Goal: Transaction & Acquisition: Download file/media

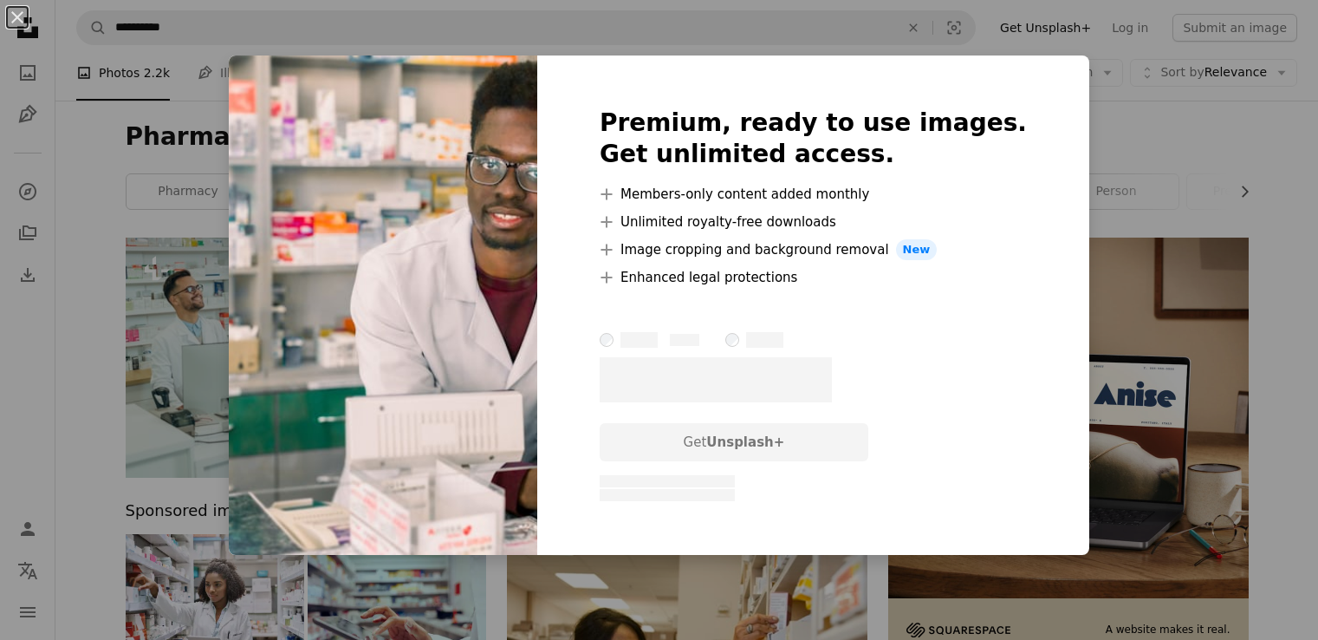
scroll to position [2284, 0]
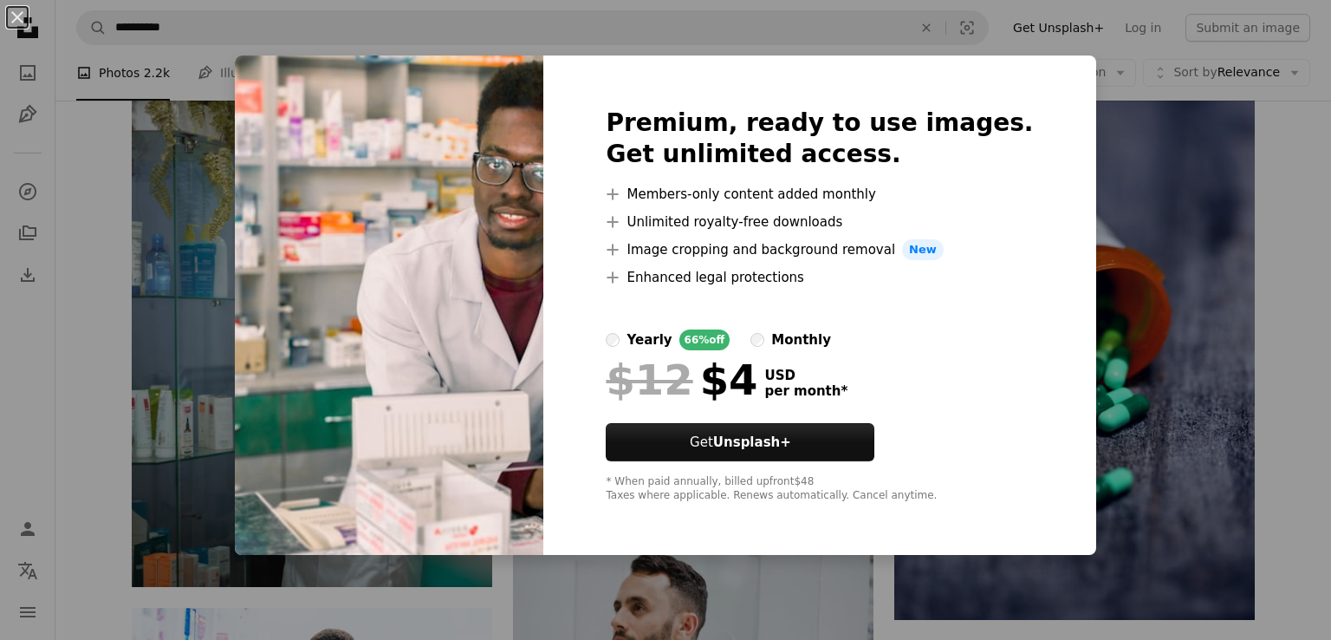
click at [1109, 179] on div "An X shape Premium, ready to use images. Get unlimited access. A plus sign Memb…" at bounding box center [665, 320] width 1331 height 640
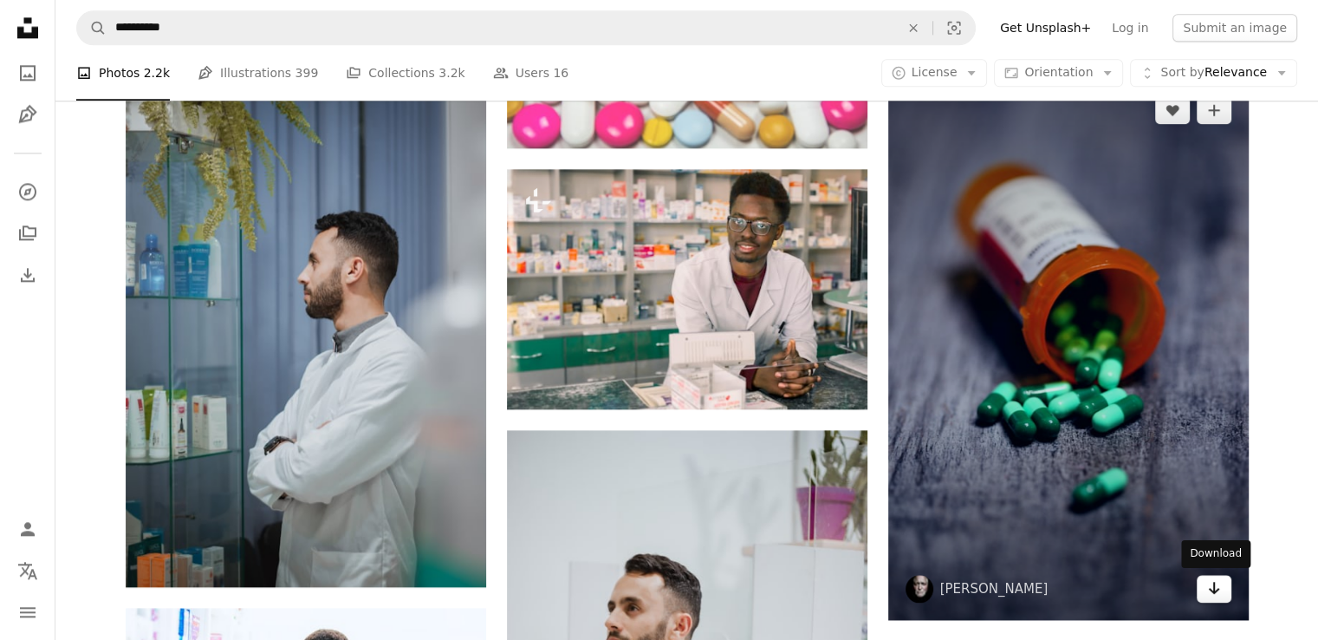
click at [1220, 588] on icon "Arrow pointing down" at bounding box center [1214, 587] width 14 height 21
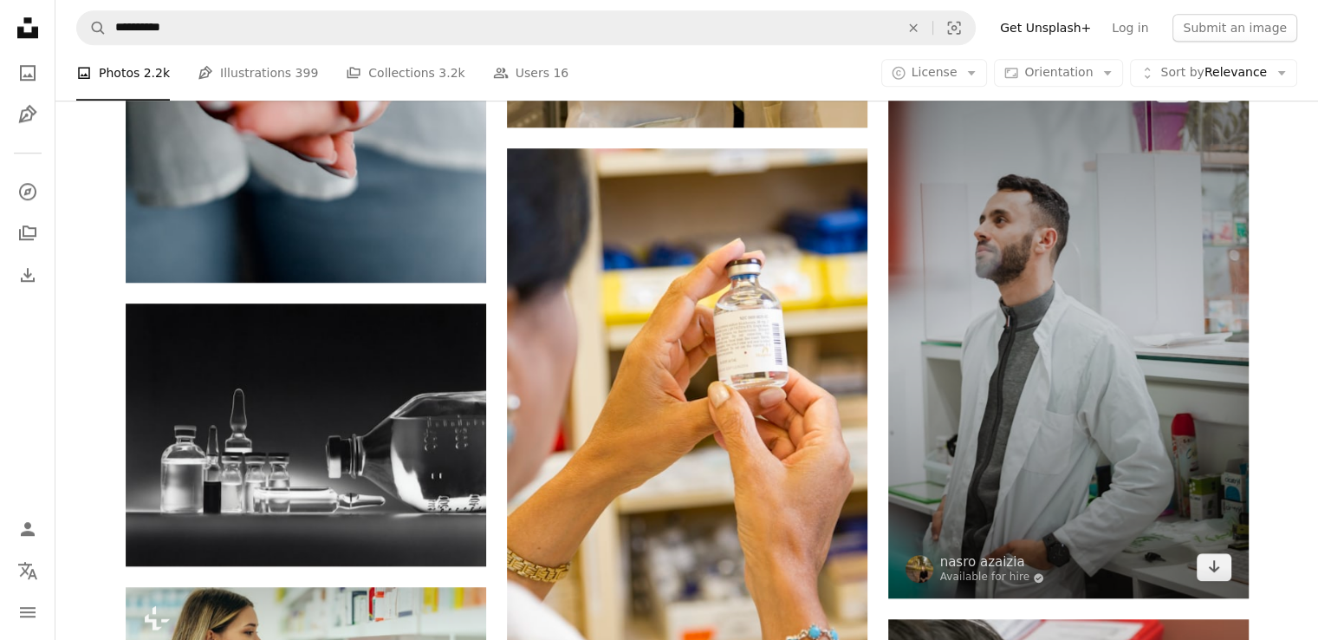
scroll to position [1483, 0]
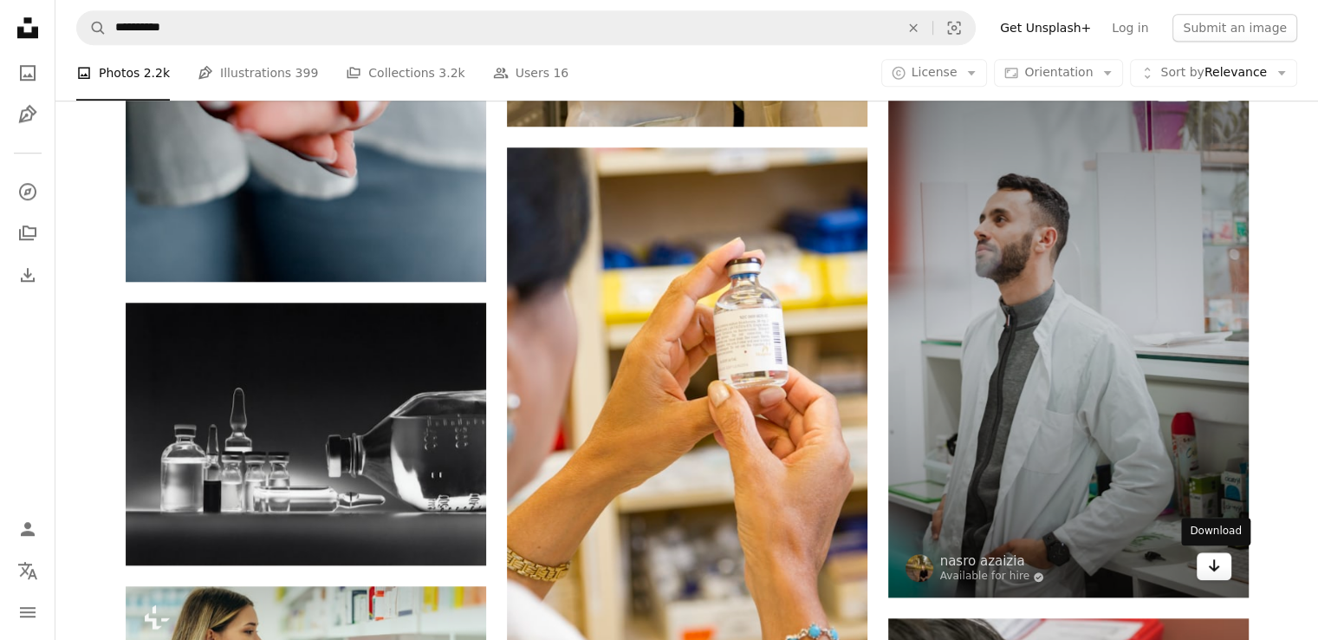
click at [1214, 565] on icon "Arrow pointing down" at bounding box center [1214, 565] width 14 height 21
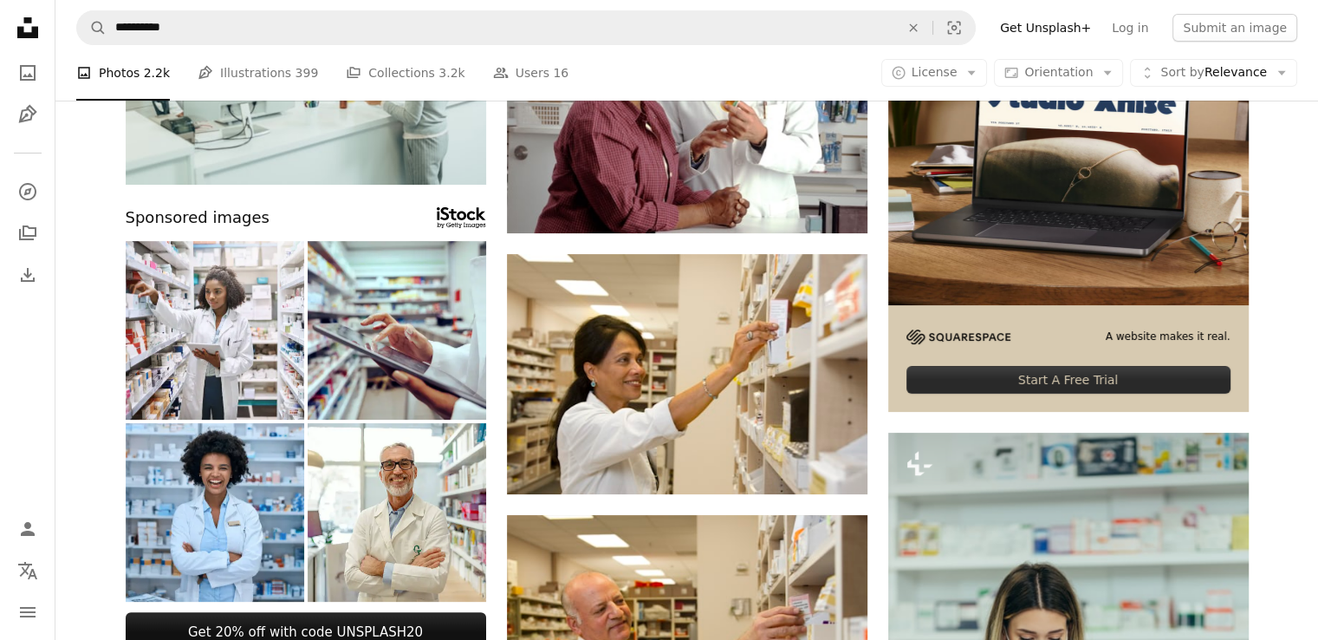
scroll to position [0, 0]
